Goal: Task Accomplishment & Management: Use online tool/utility

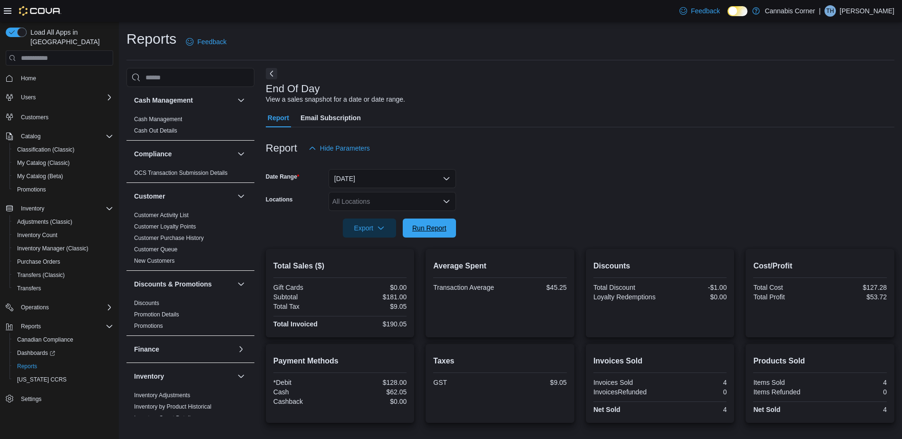
drag, startPoint x: 426, startPoint y: 235, endPoint x: 465, endPoint y: 236, distance: 39.5
click at [426, 235] on span "Run Report" at bounding box center [429, 228] width 42 height 19
click at [433, 224] on span "Run Report" at bounding box center [429, 228] width 34 height 10
